Goal: Navigation & Orientation: Find specific page/section

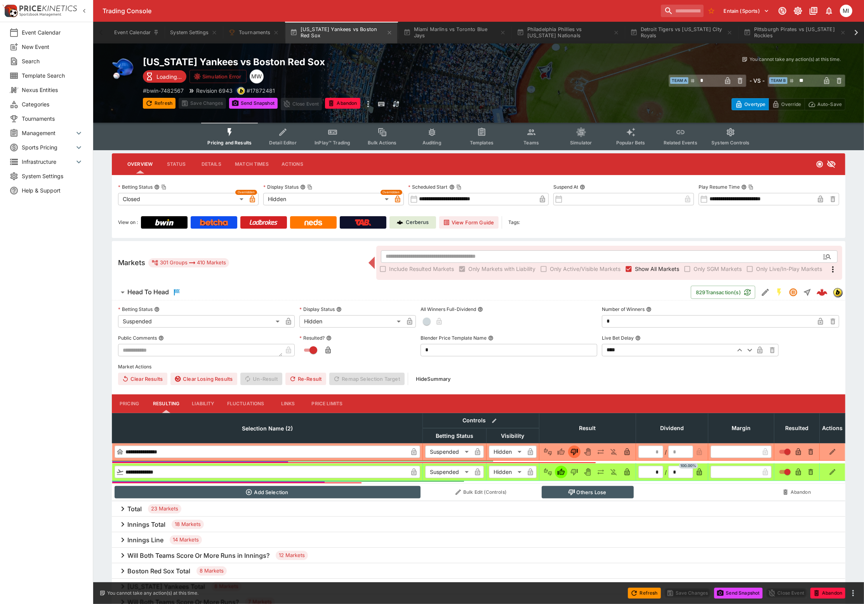
click at [650, 269] on span "Show All Markets" at bounding box center [657, 269] width 44 height 8
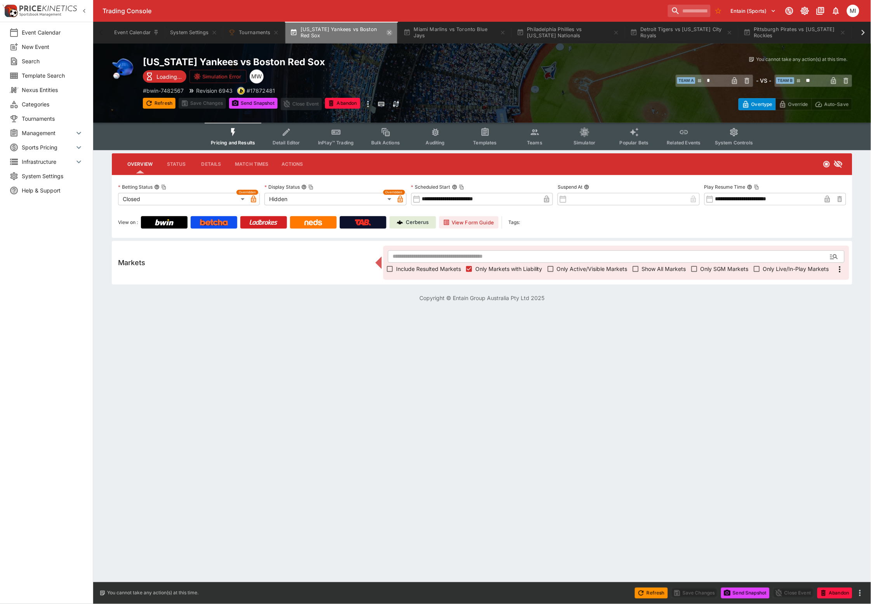
click at [391, 30] on icon "button" at bounding box center [389, 33] width 6 height 6
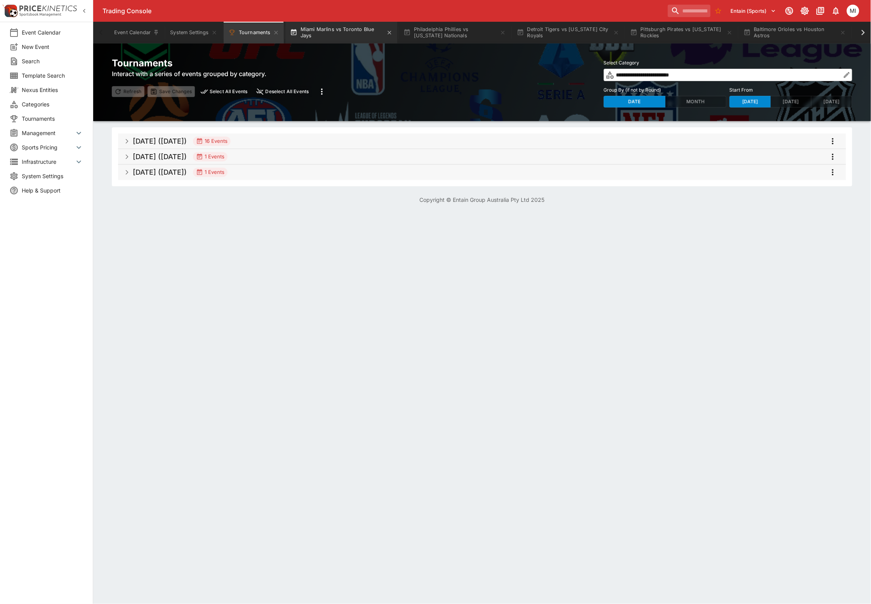
click at [381, 32] on button "Miami Marlins vs Toronto Blue Jays" at bounding box center [341, 33] width 112 height 22
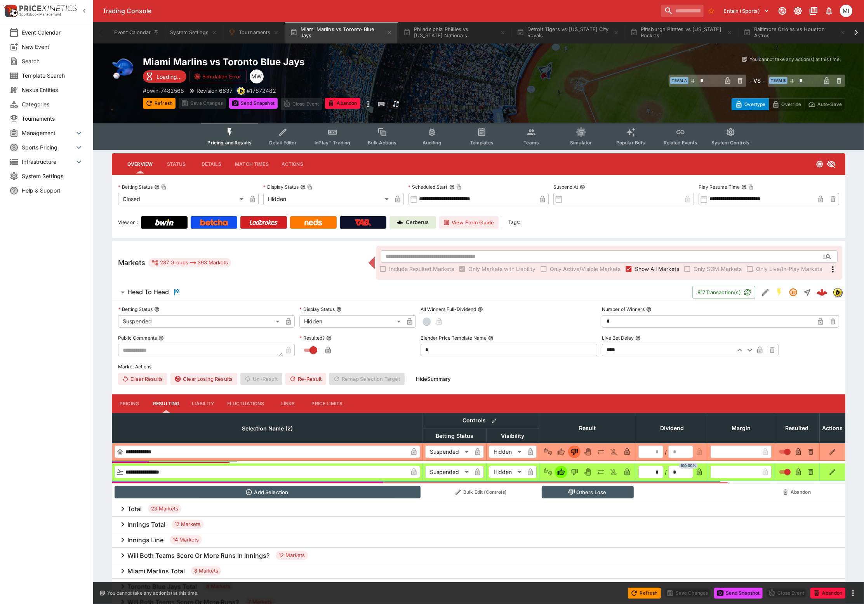
click at [640, 269] on span "Show All Markets" at bounding box center [657, 269] width 44 height 8
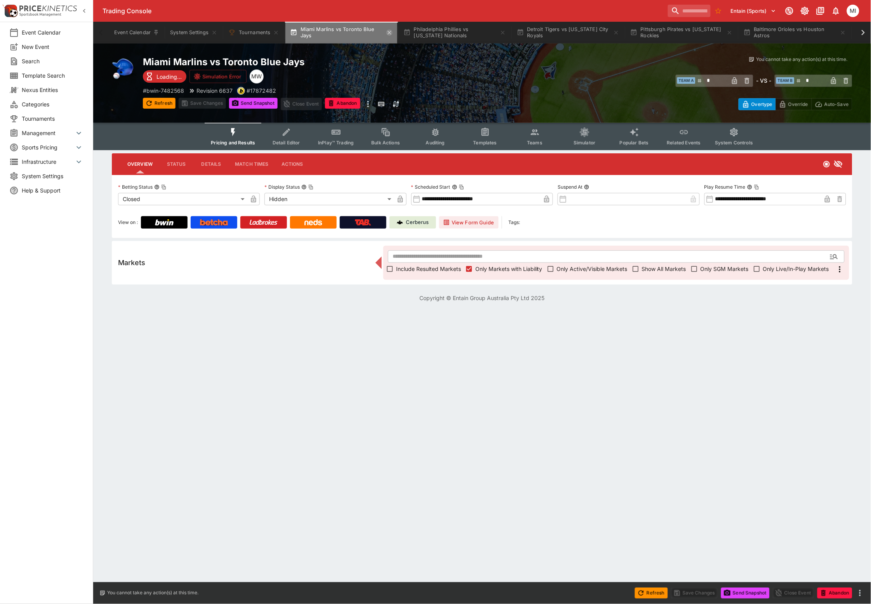
click at [389, 31] on icon "button" at bounding box center [389, 33] width 6 height 6
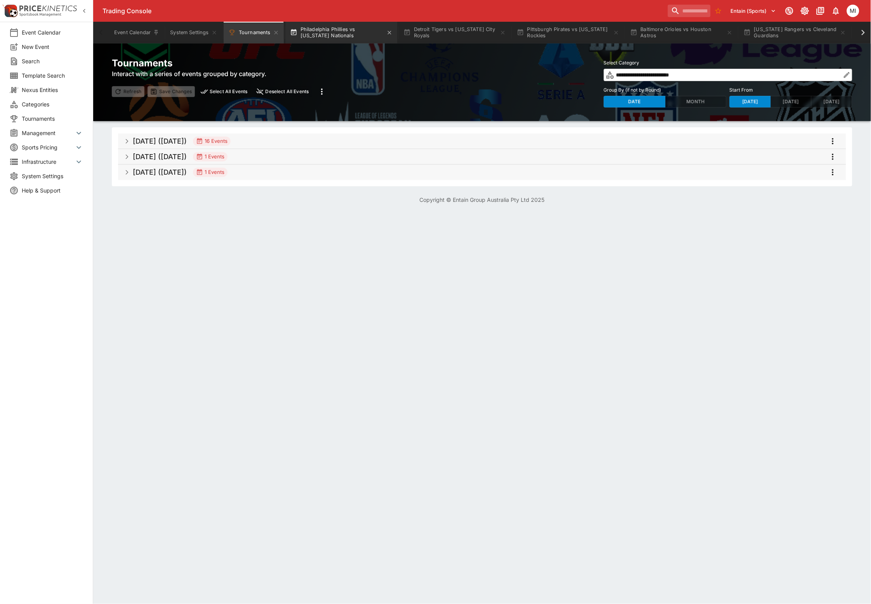
click at [361, 31] on button "Philadelphia Phillies vs [US_STATE] Nationals" at bounding box center [341, 33] width 112 height 22
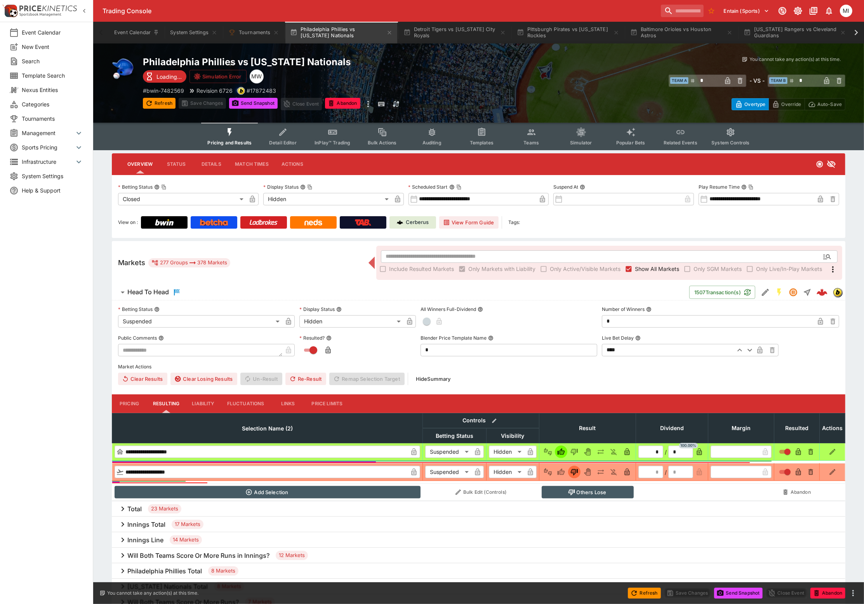
click at [644, 266] on span "Show All Markets" at bounding box center [657, 269] width 44 height 8
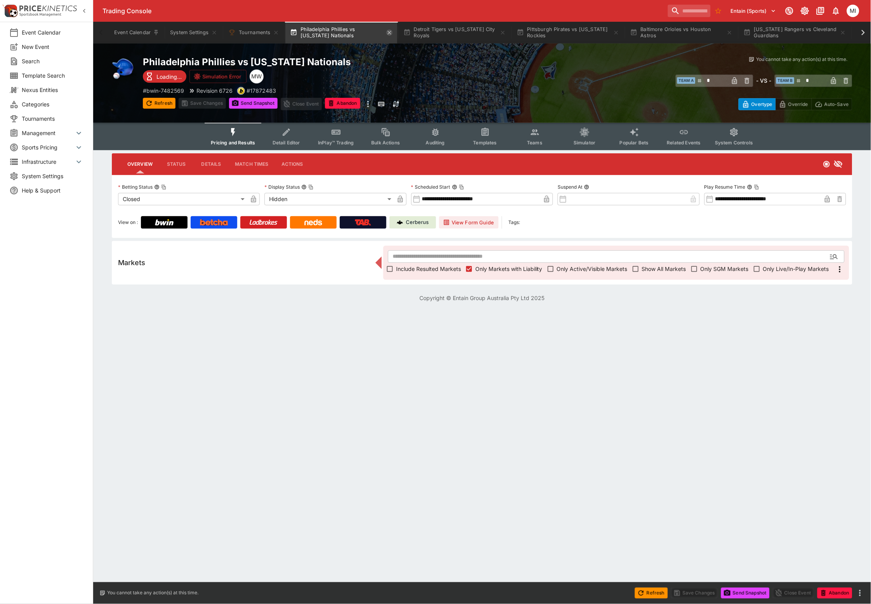
click at [391, 31] on icon "button" at bounding box center [389, 33] width 6 height 6
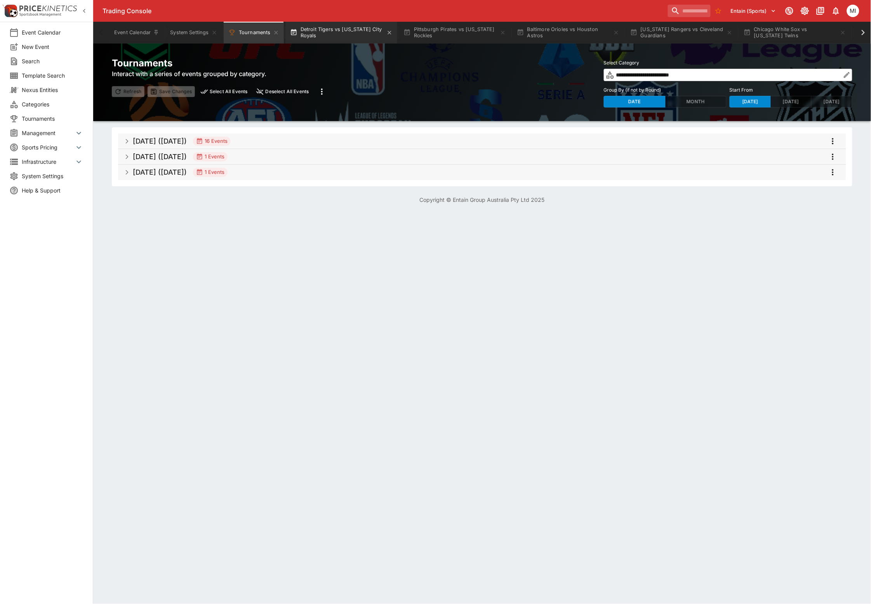
click at [348, 28] on button "Detroit Tigers vs [US_STATE] City Royals" at bounding box center [341, 33] width 112 height 22
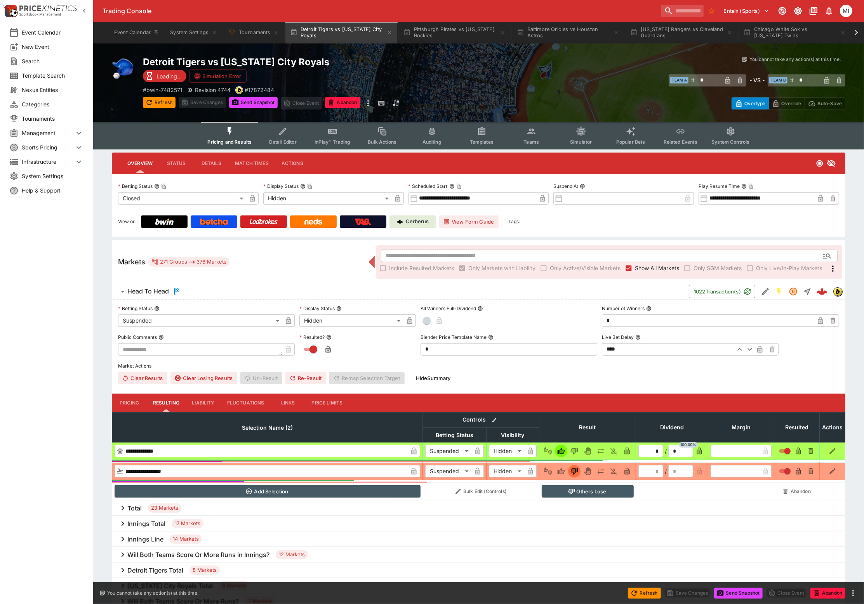
click at [644, 267] on span "Show All Markets" at bounding box center [657, 268] width 44 height 8
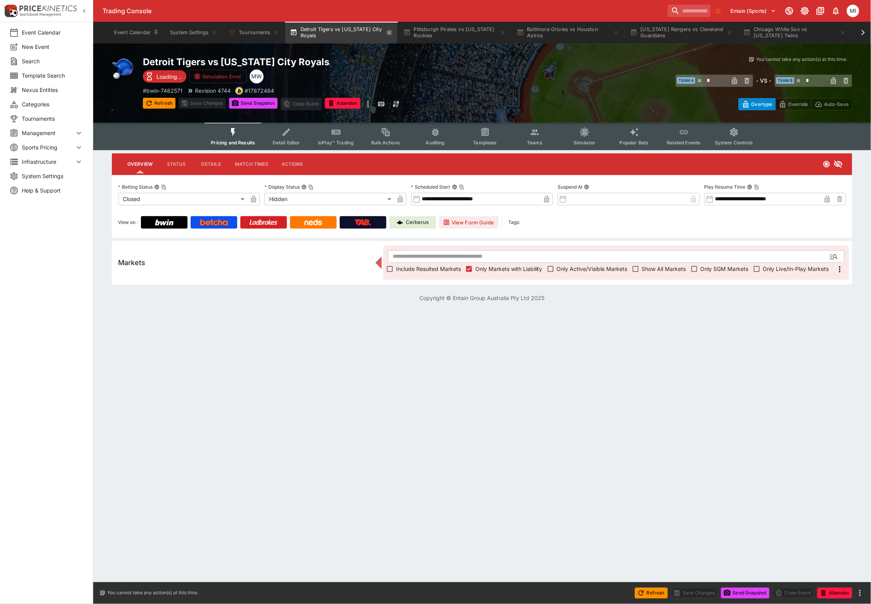
click at [391, 30] on icon "button" at bounding box center [389, 33] width 6 height 6
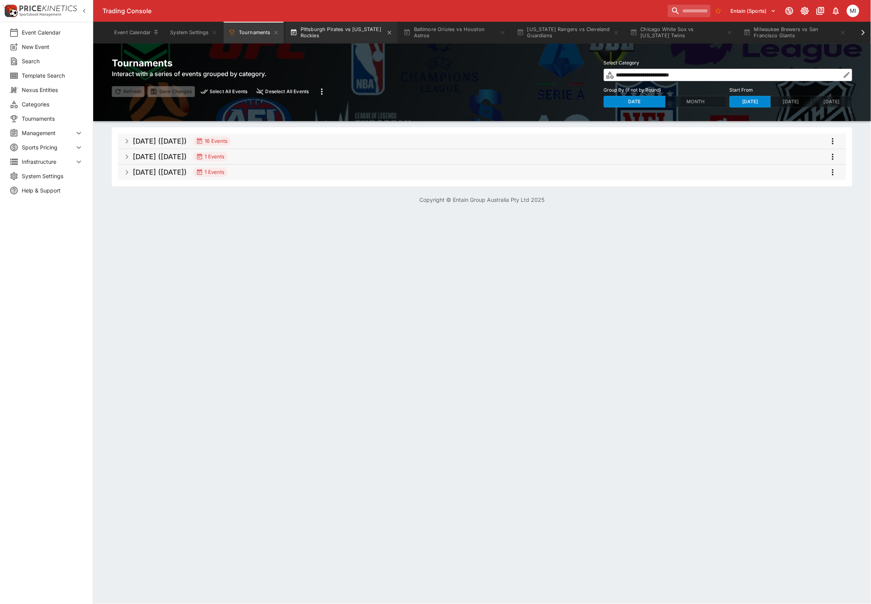
click at [360, 34] on button "Pittsburgh Pirates vs [US_STATE] Rockies" at bounding box center [341, 33] width 112 height 22
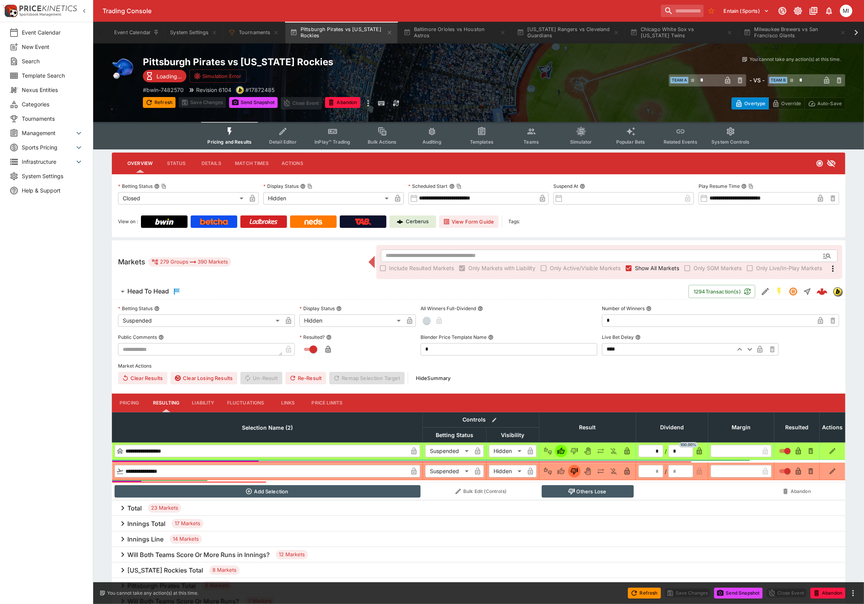
click at [643, 269] on span "Show All Markets" at bounding box center [657, 268] width 44 height 8
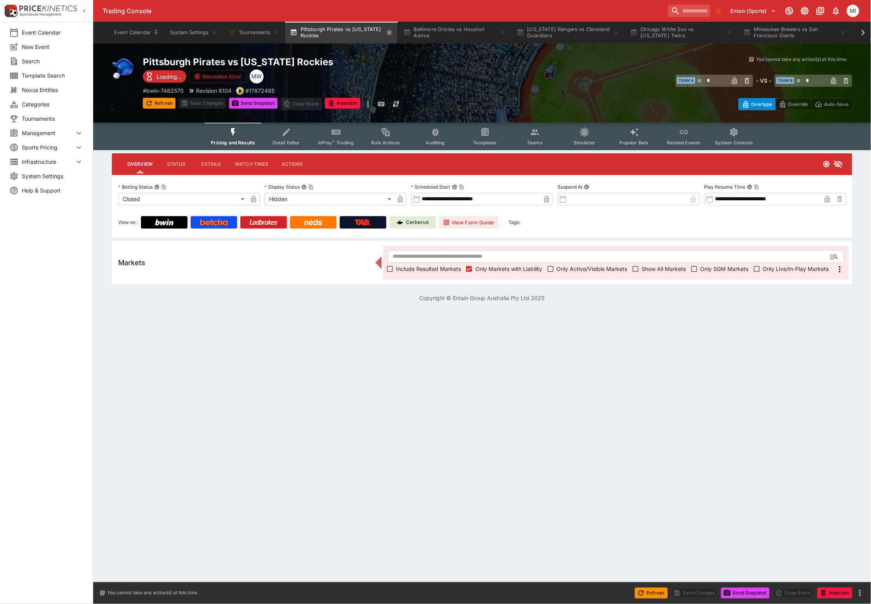
click at [390, 32] on icon "button" at bounding box center [389, 33] width 6 height 6
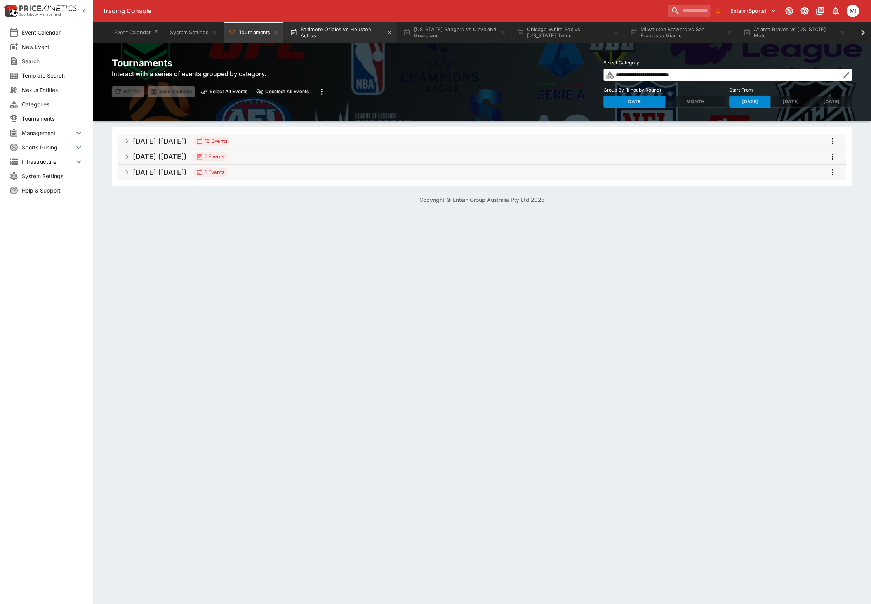
click at [368, 32] on button "Baltimore Orioles vs Houston Astros" at bounding box center [341, 33] width 112 height 22
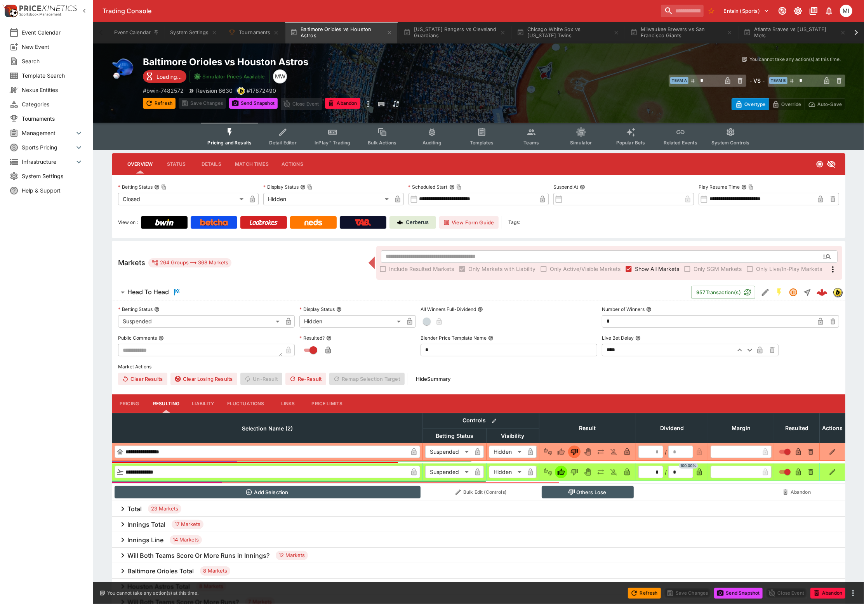
click at [646, 266] on span "Show All Markets" at bounding box center [657, 269] width 44 height 8
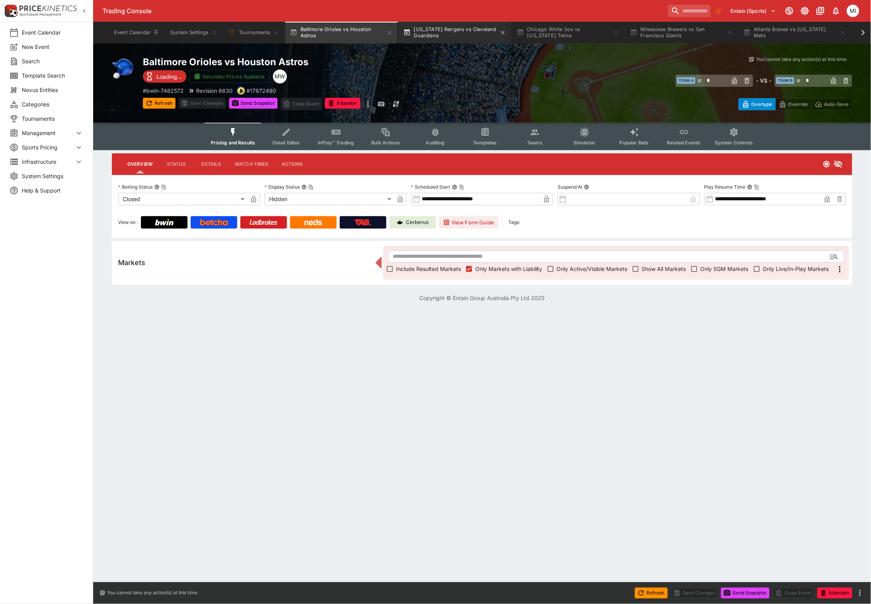
click at [443, 31] on button "[US_STATE] Rangers vs Cleveland Guardians" at bounding box center [455, 33] width 112 height 22
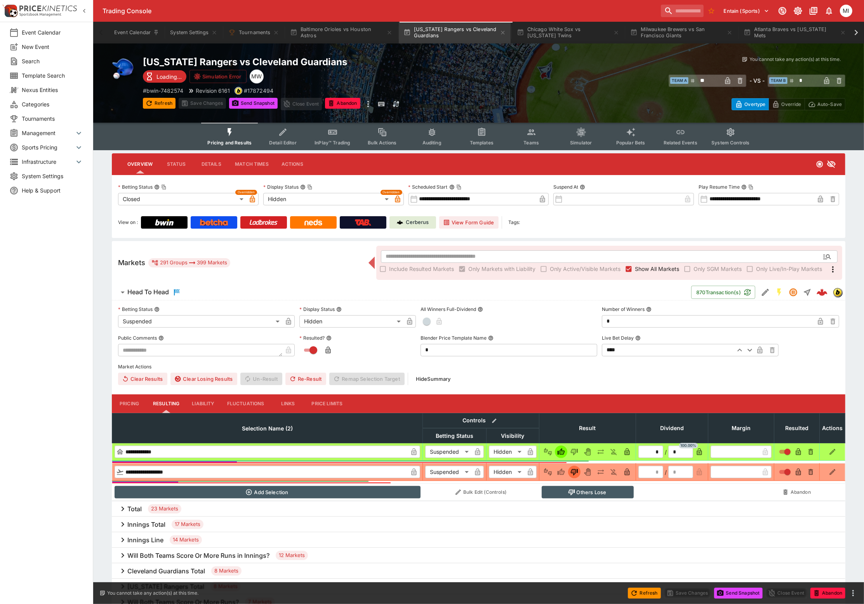
click at [636, 269] on span "Show All Markets" at bounding box center [657, 269] width 44 height 8
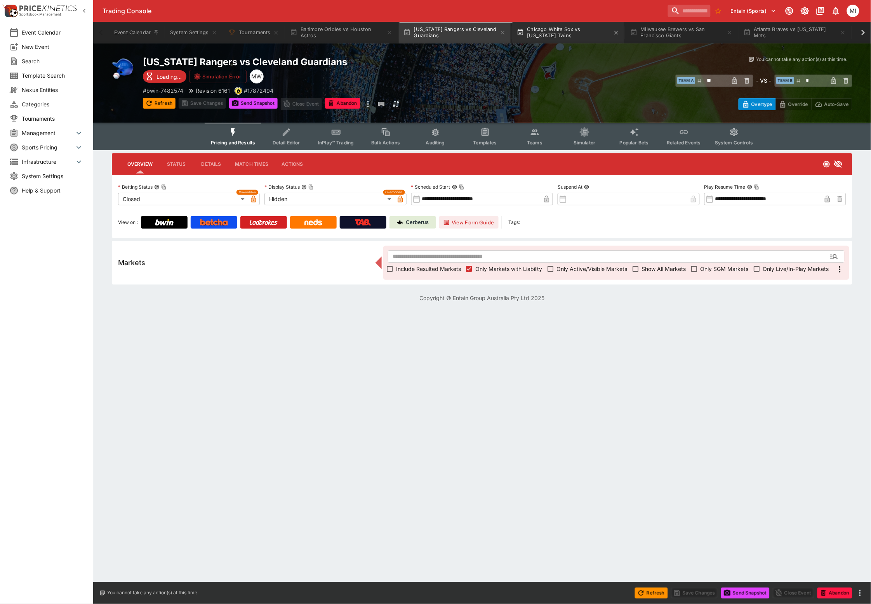
click at [574, 30] on button "Chicago White Sox vs [US_STATE] Twins" at bounding box center [568, 33] width 112 height 22
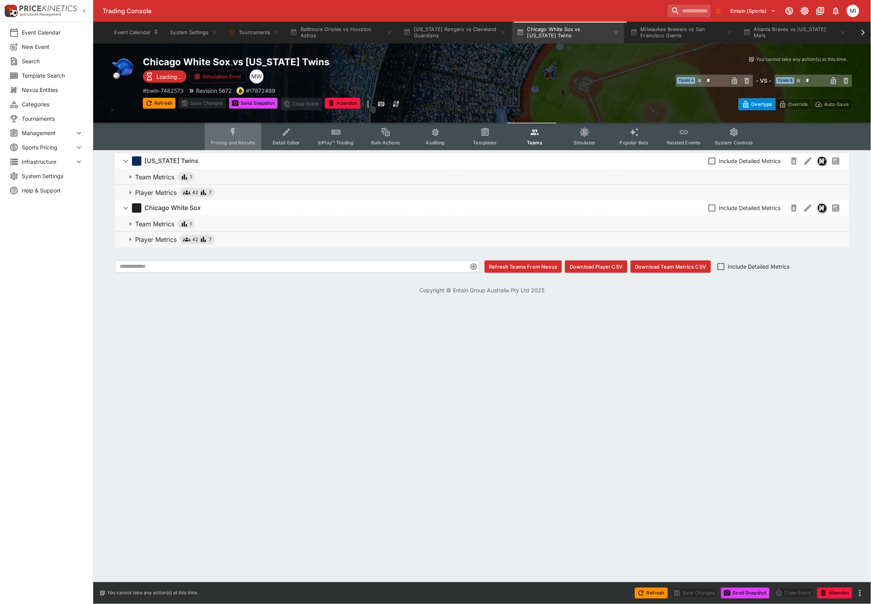
click at [238, 134] on icon "Event type filters" at bounding box center [233, 132] width 10 height 10
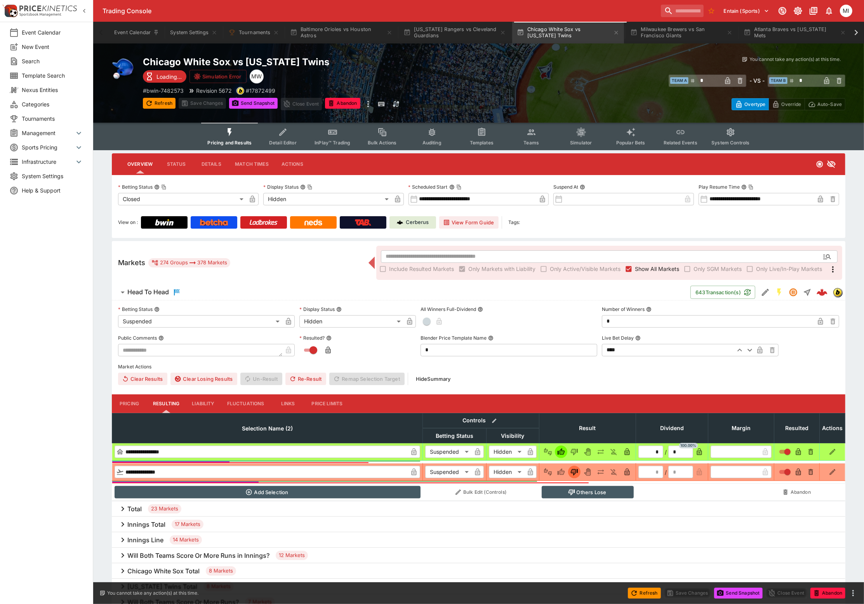
click at [647, 265] on span "Show All Markets" at bounding box center [657, 269] width 44 height 8
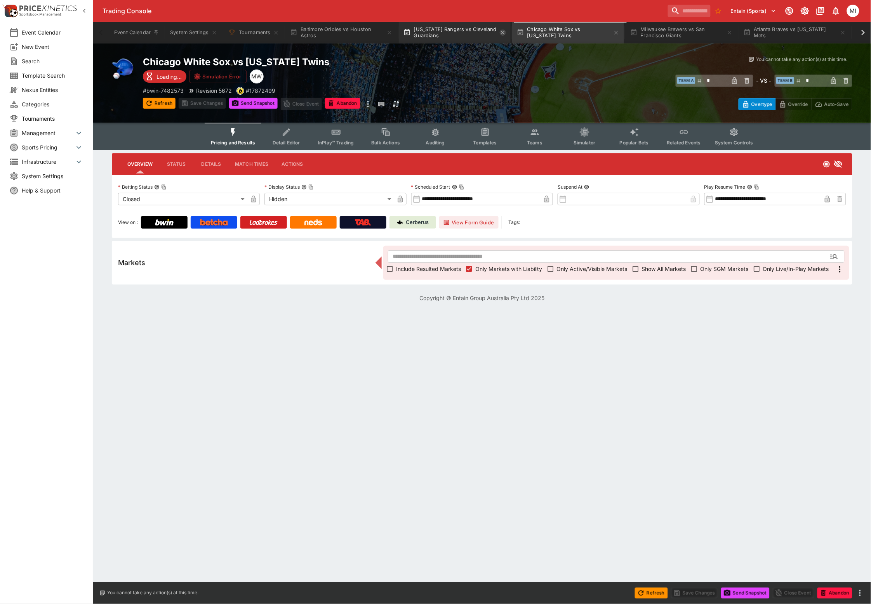
click at [504, 33] on icon "button" at bounding box center [502, 32] width 3 height 3
click at [505, 33] on icon "button" at bounding box center [503, 33] width 6 height 6
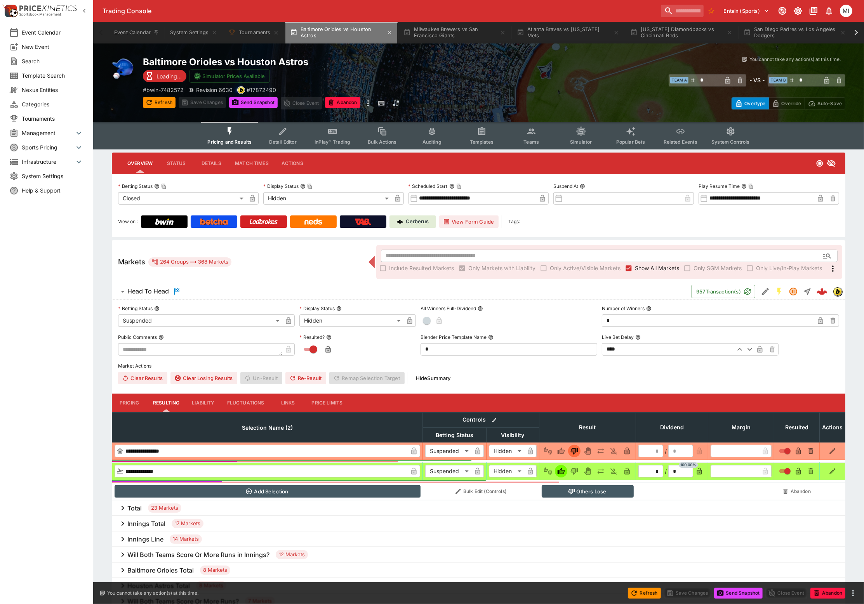
click at [339, 26] on button "Baltimore Orioles vs Houston Astros" at bounding box center [341, 33] width 112 height 22
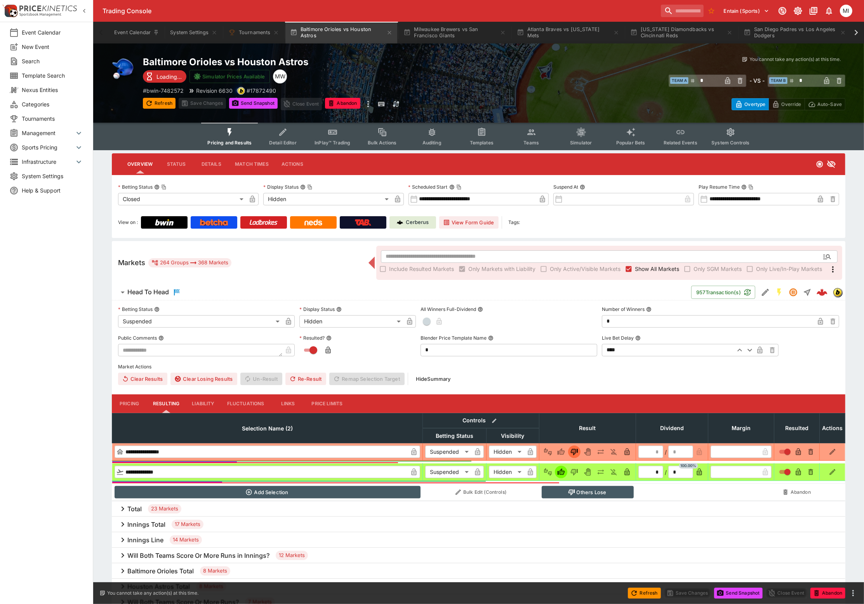
click at [659, 268] on span "Show All Markets" at bounding box center [657, 269] width 44 height 8
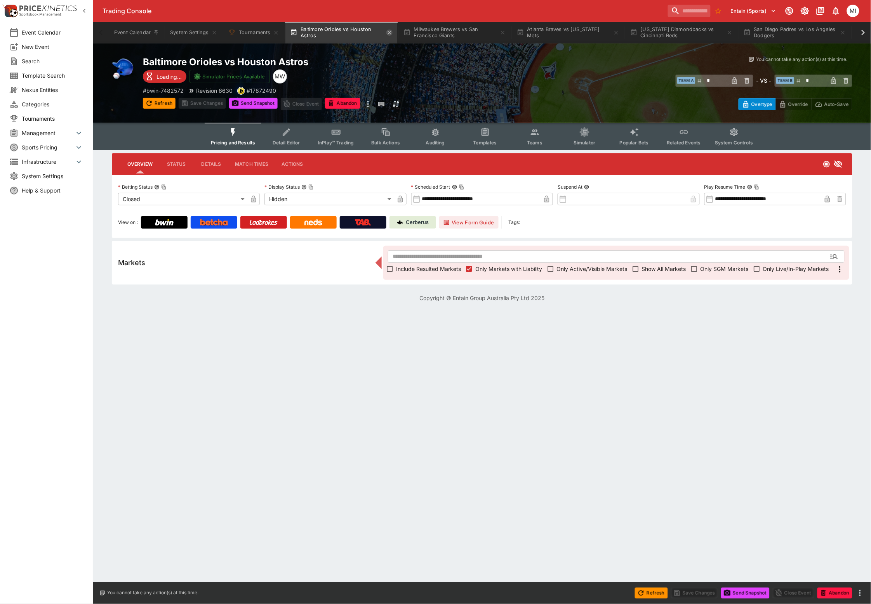
click at [391, 31] on icon "button" at bounding box center [388, 32] width 3 height 3
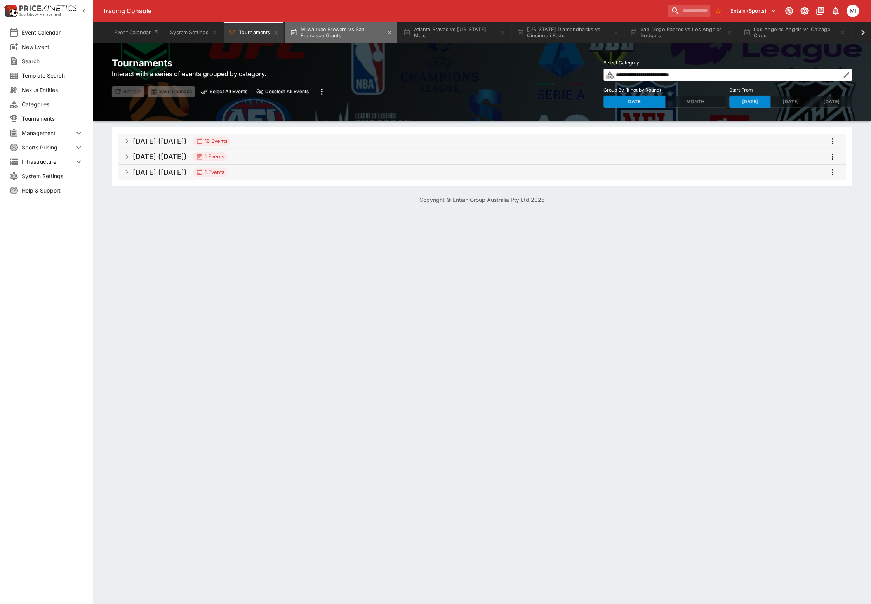
click at [363, 30] on button "Milwaukee Brewers vs San Francisco Giants" at bounding box center [341, 33] width 112 height 22
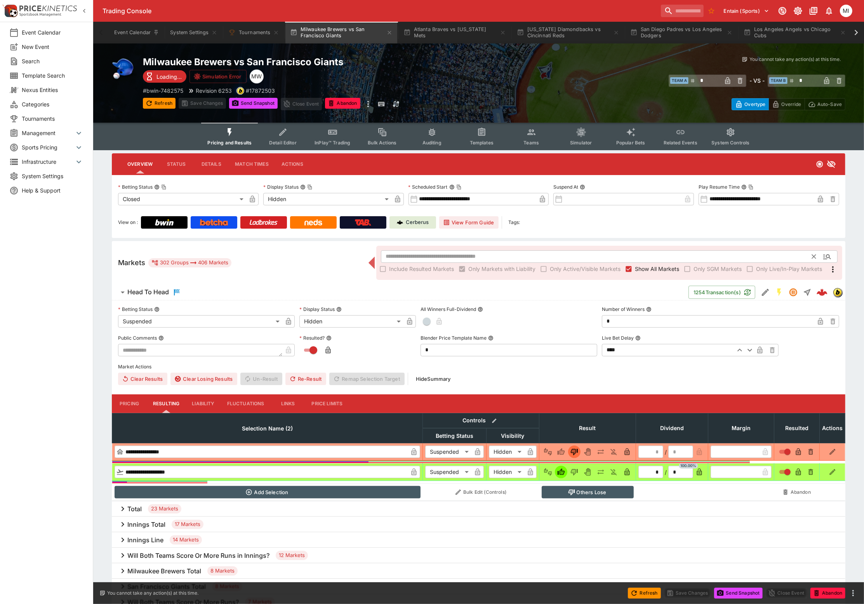
drag, startPoint x: 648, startPoint y: 269, endPoint x: 641, endPoint y: 259, distance: 12.3
click at [648, 269] on span "Show All Markets" at bounding box center [657, 269] width 44 height 8
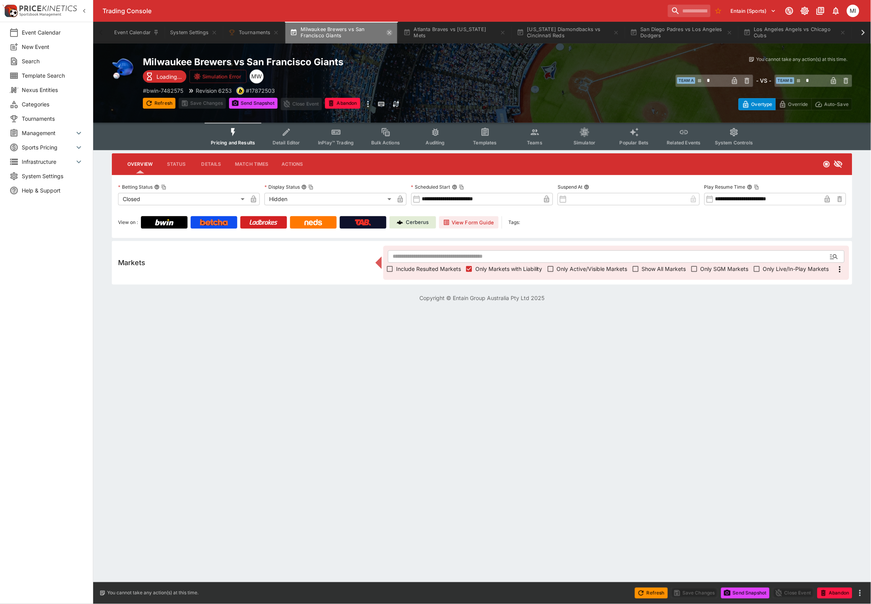
click at [391, 32] on icon "button" at bounding box center [389, 33] width 6 height 6
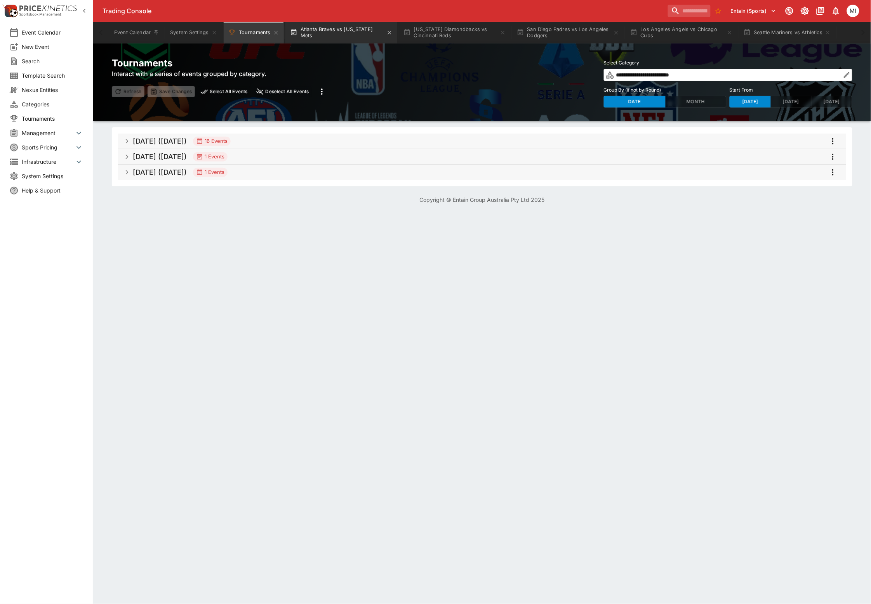
click at [354, 34] on button "Atlanta Braves vs [US_STATE] Mets" at bounding box center [341, 33] width 112 height 22
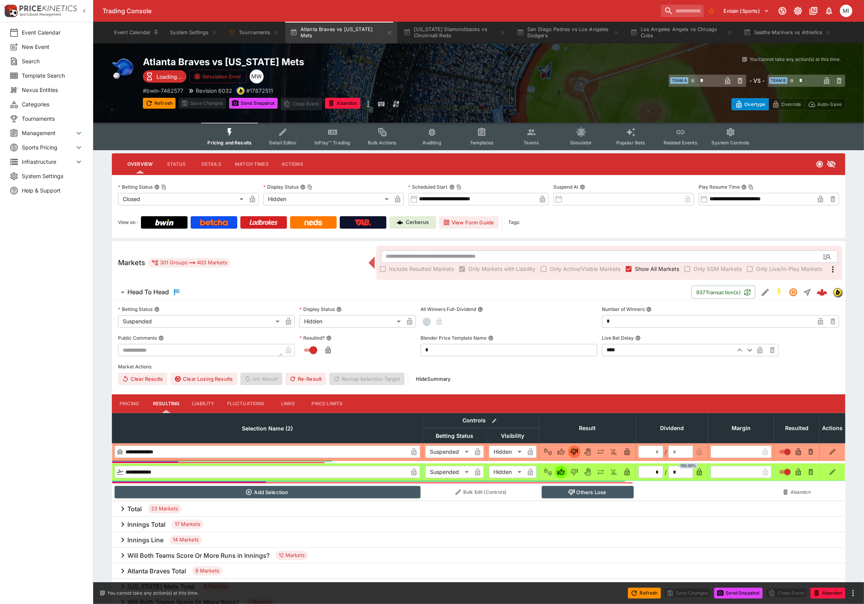
click at [645, 269] on span "Show All Markets" at bounding box center [657, 269] width 44 height 8
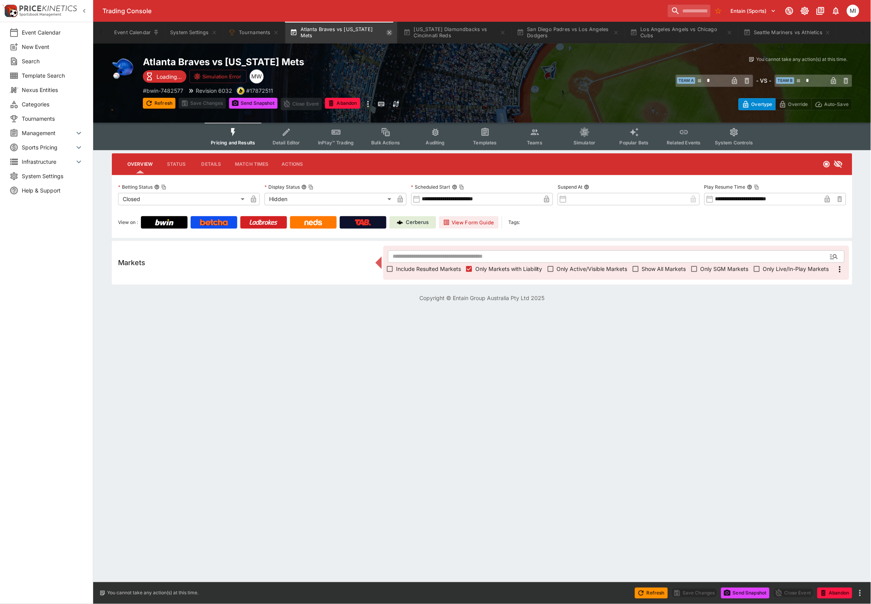
click at [387, 33] on icon "button" at bounding box center [389, 33] width 6 height 6
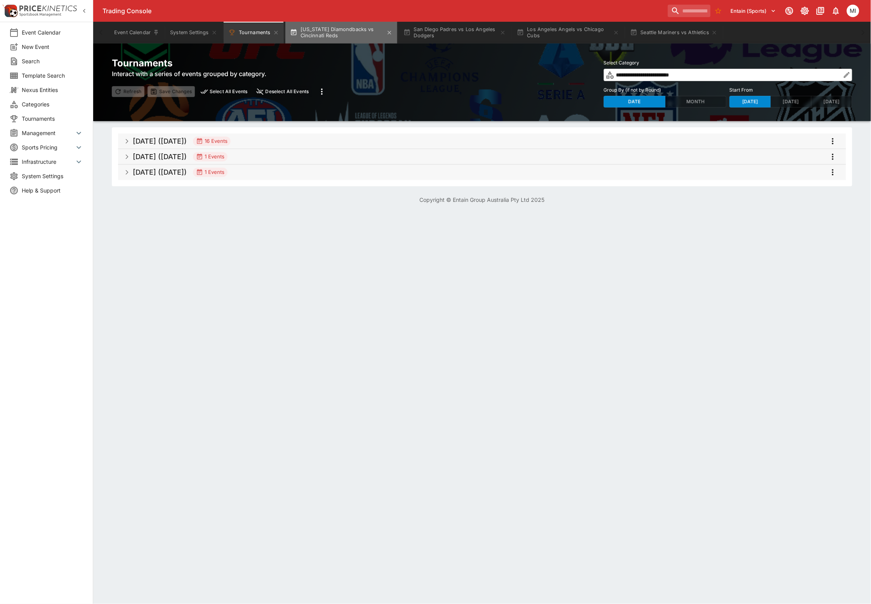
click at [349, 28] on button "[US_STATE] Diamondbacks vs Cincinnati Reds" at bounding box center [341, 33] width 112 height 22
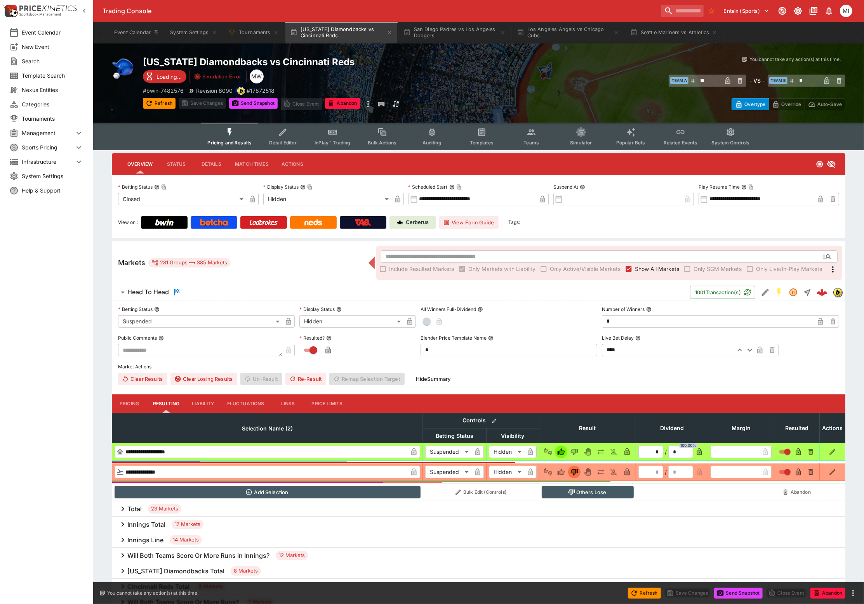
click at [642, 271] on span "Show All Markets" at bounding box center [657, 269] width 44 height 8
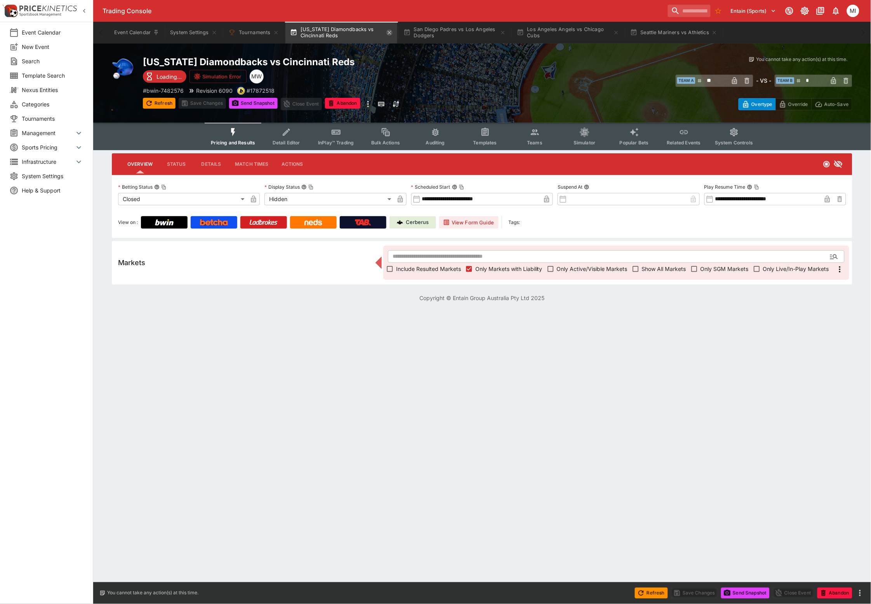
click at [392, 35] on icon "button" at bounding box center [389, 33] width 6 height 6
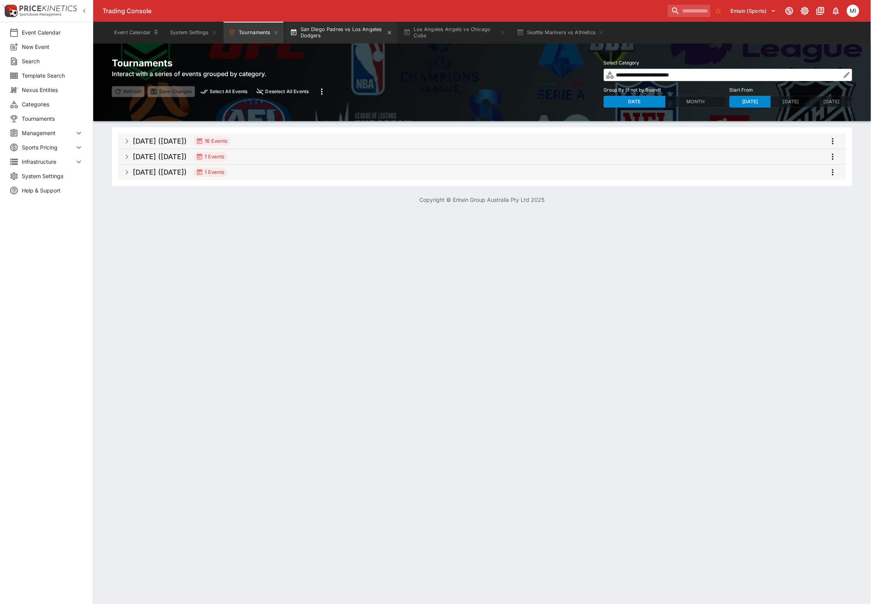
click at [366, 32] on button "San Diego Padres vs Los Angeles Dodgers" at bounding box center [341, 33] width 112 height 22
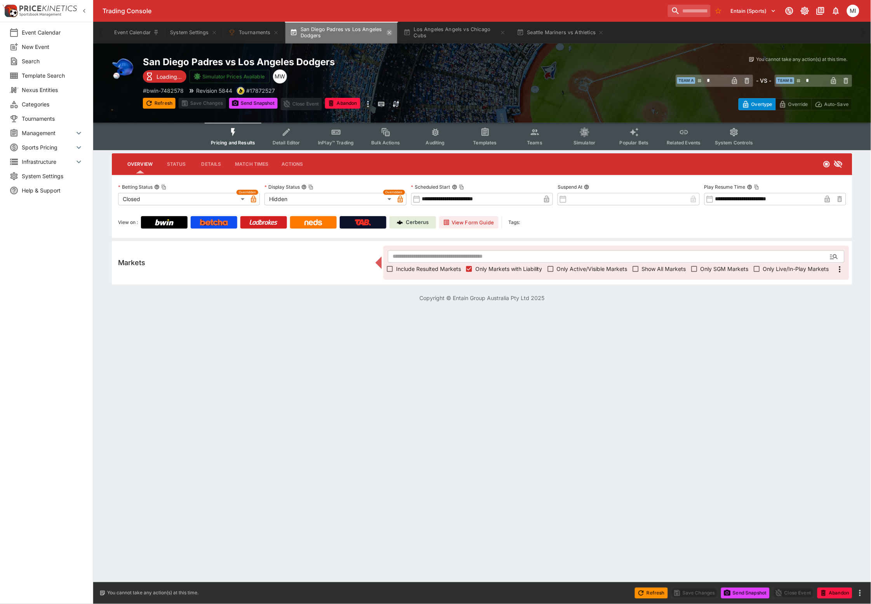
click at [393, 34] on icon "button" at bounding box center [389, 33] width 6 height 6
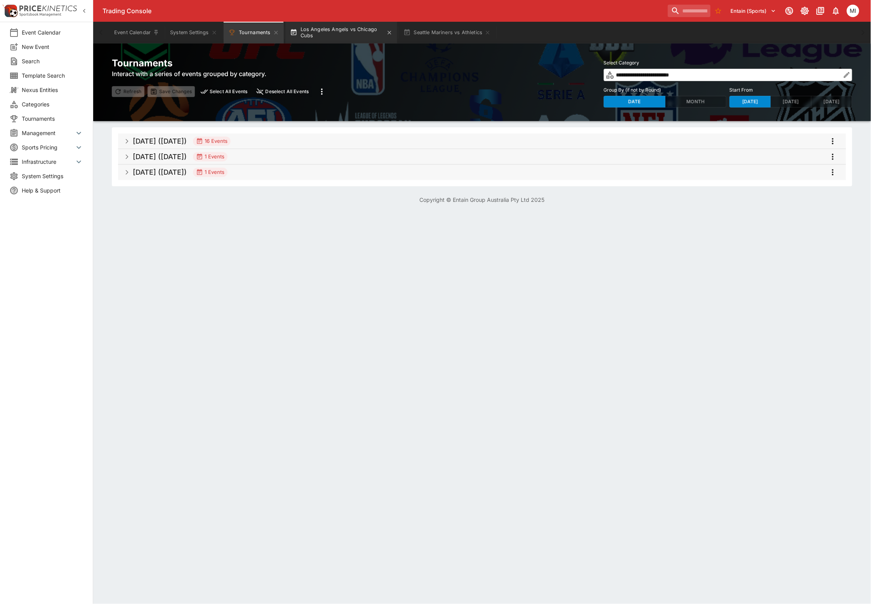
click at [371, 31] on button "Los Angeles Angels vs Chicago Cubs" at bounding box center [341, 33] width 112 height 22
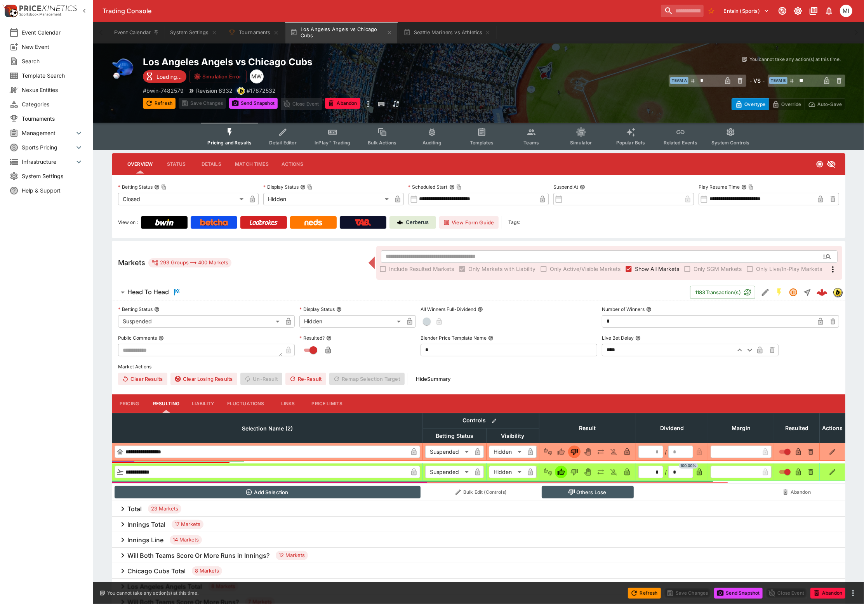
click at [643, 268] on span "Show All Markets" at bounding box center [657, 269] width 44 height 8
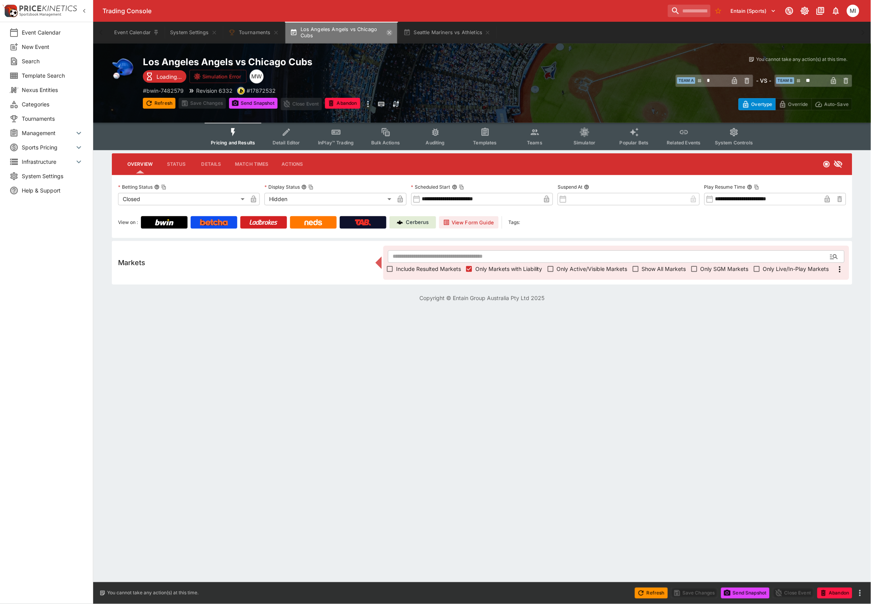
click at [391, 32] on icon "button" at bounding box center [389, 33] width 6 height 6
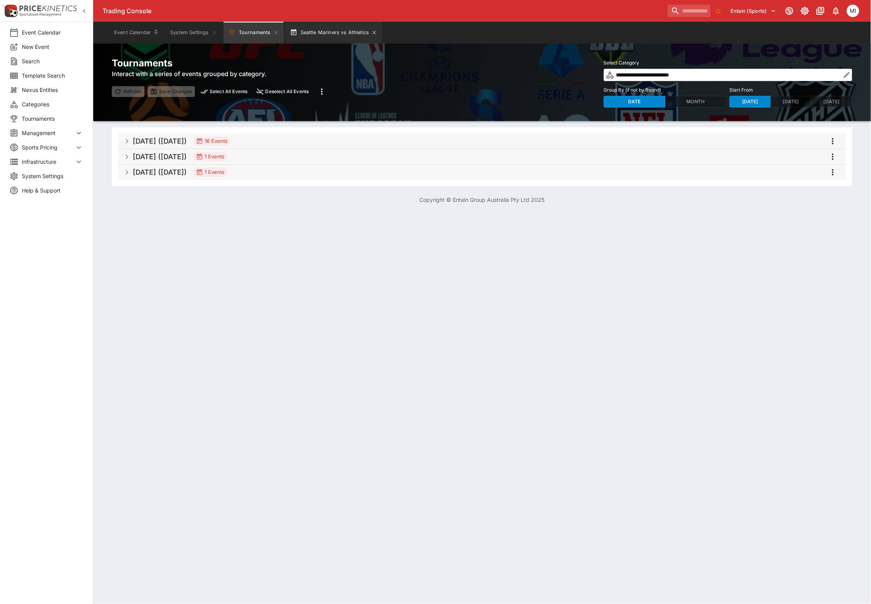
click at [354, 33] on button "Seattle Mariners vs Athletics" at bounding box center [333, 33] width 97 height 22
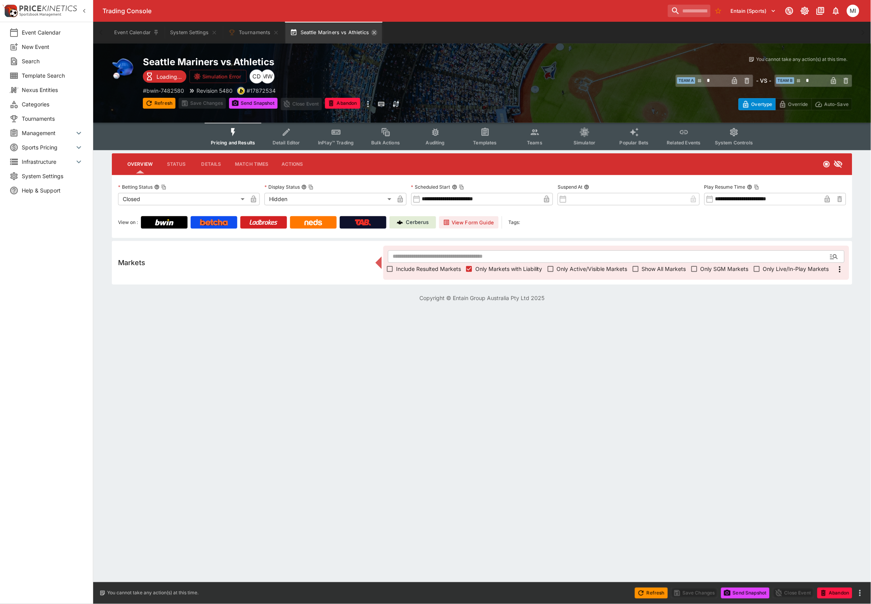
click at [375, 35] on icon "button" at bounding box center [374, 33] width 6 height 6
